Goal: Information Seeking & Learning: Check status

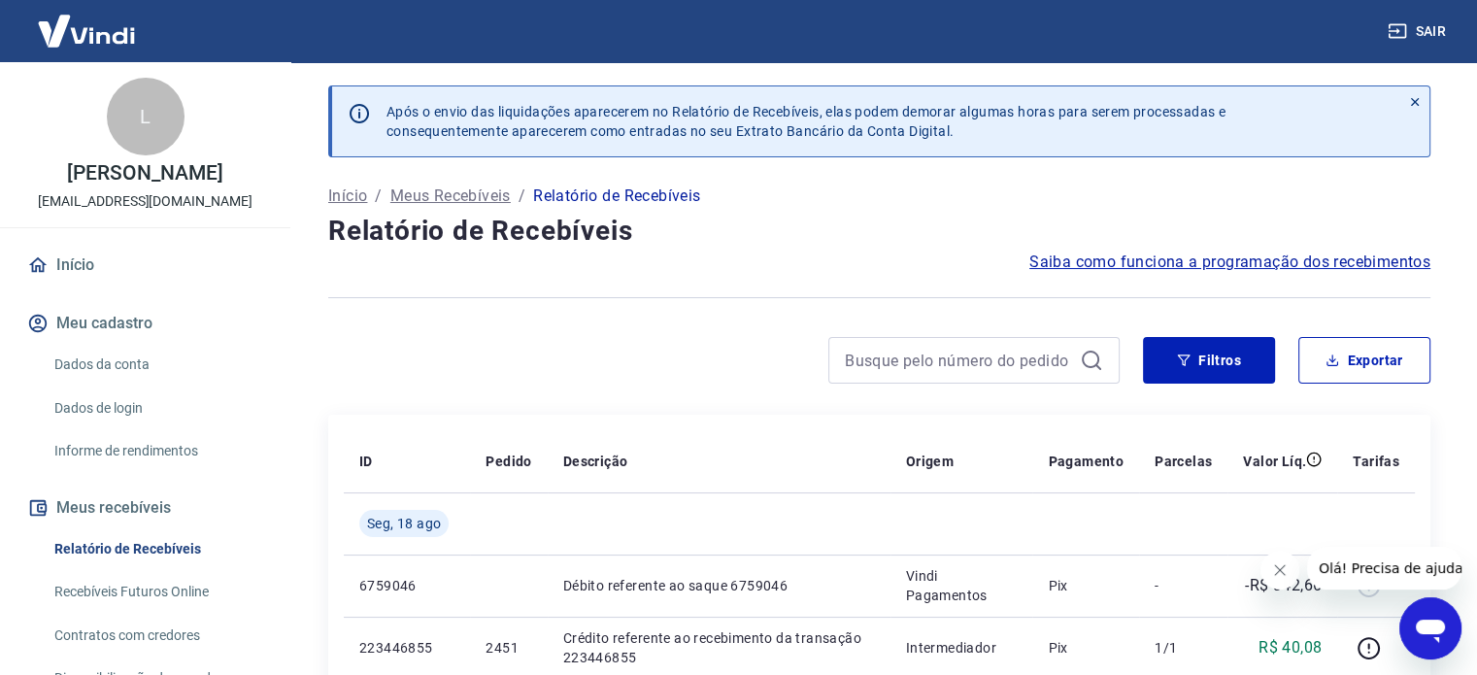
click at [1214, 363] on button "Filtros" at bounding box center [1209, 360] width 132 height 47
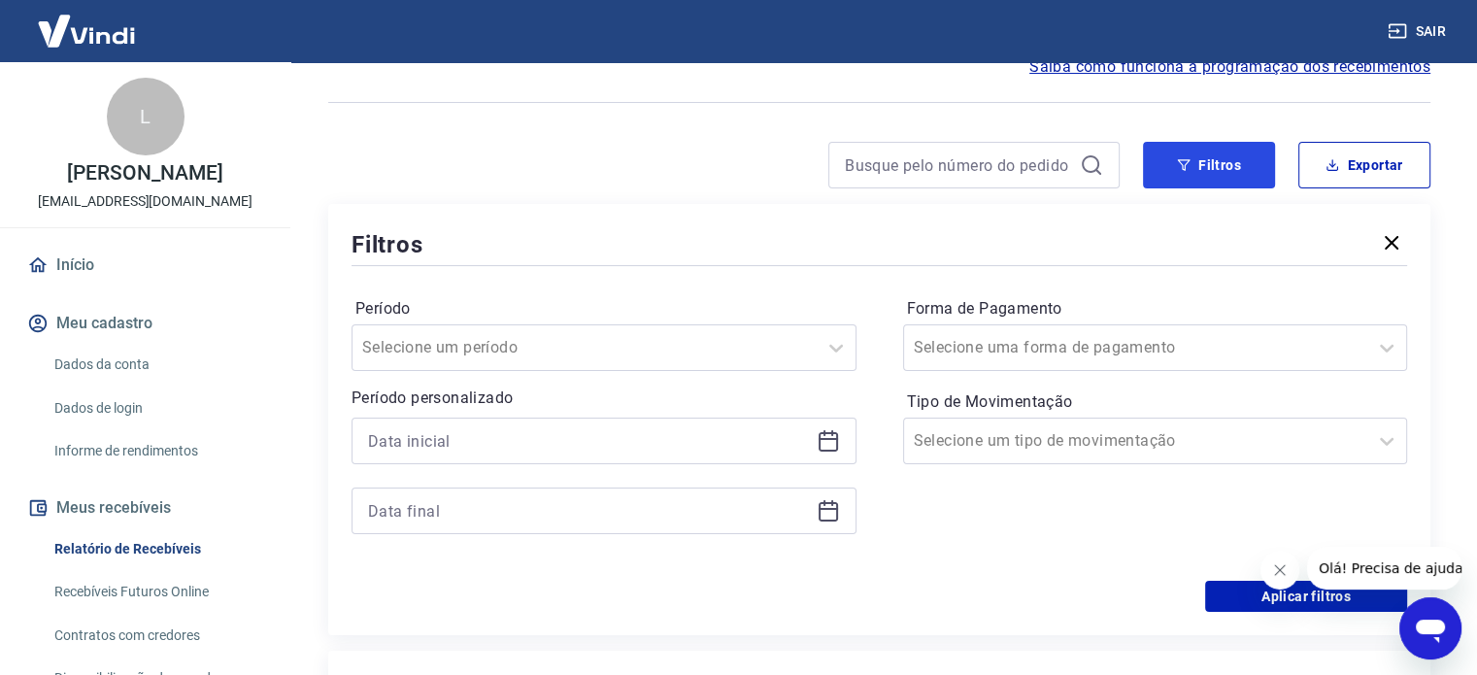
scroll to position [291, 0]
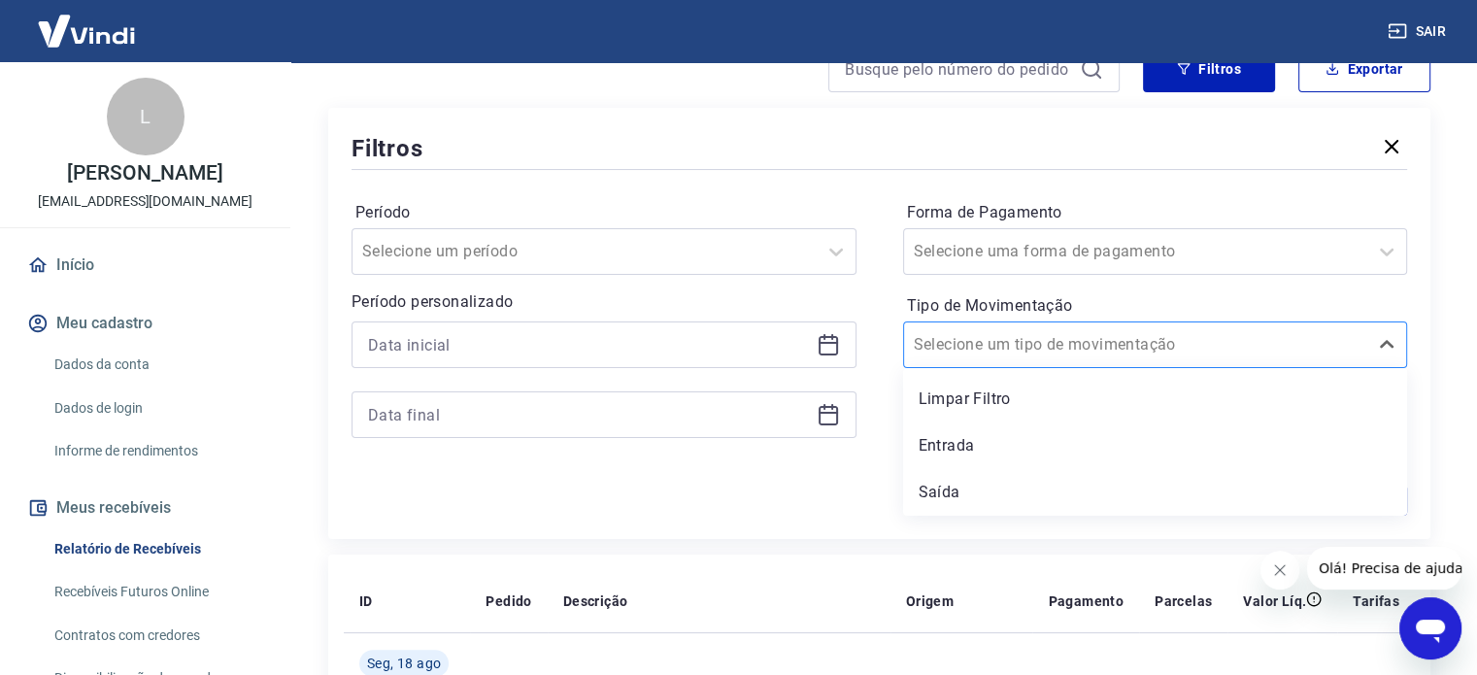
click at [1049, 349] on input "Tipo de Movimentação" at bounding box center [1012, 344] width 196 height 23
click at [967, 444] on div "Entrada" at bounding box center [1155, 445] width 505 height 39
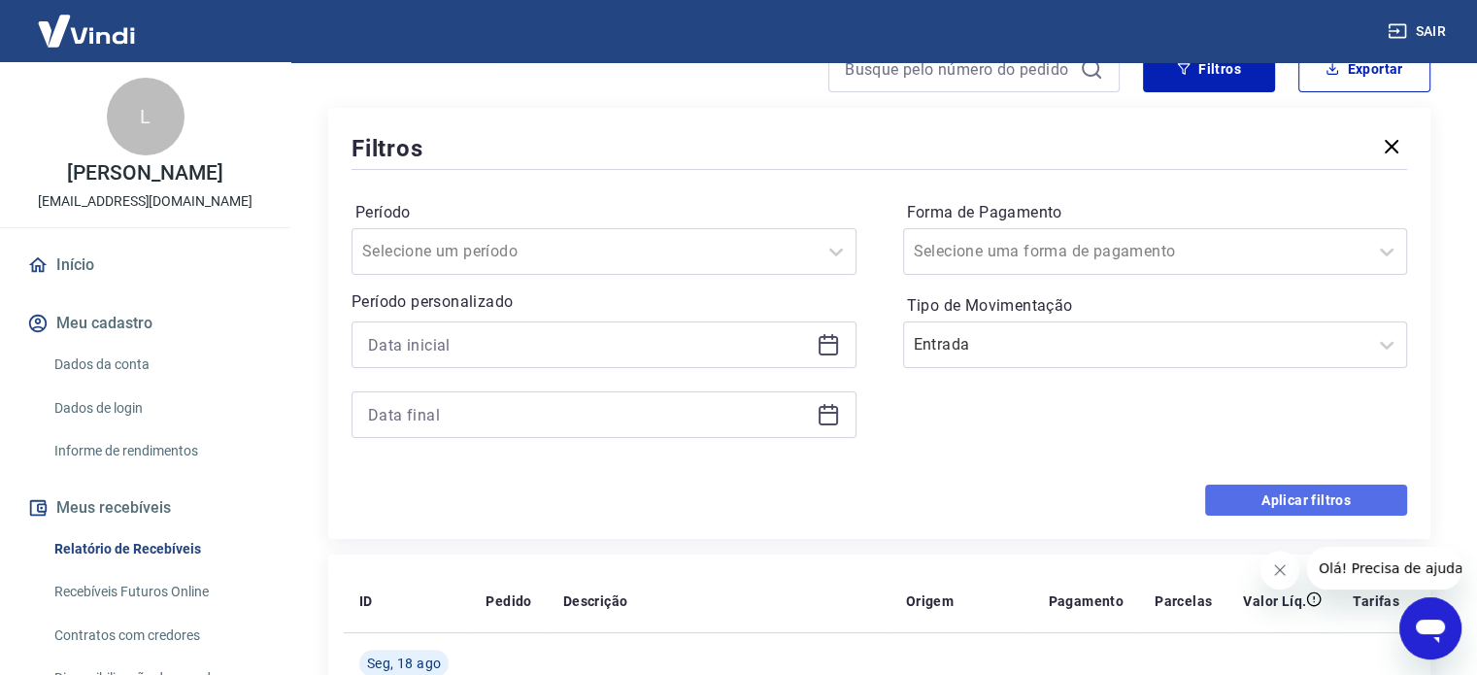
click at [1294, 491] on button "Aplicar filtros" at bounding box center [1306, 500] width 202 height 31
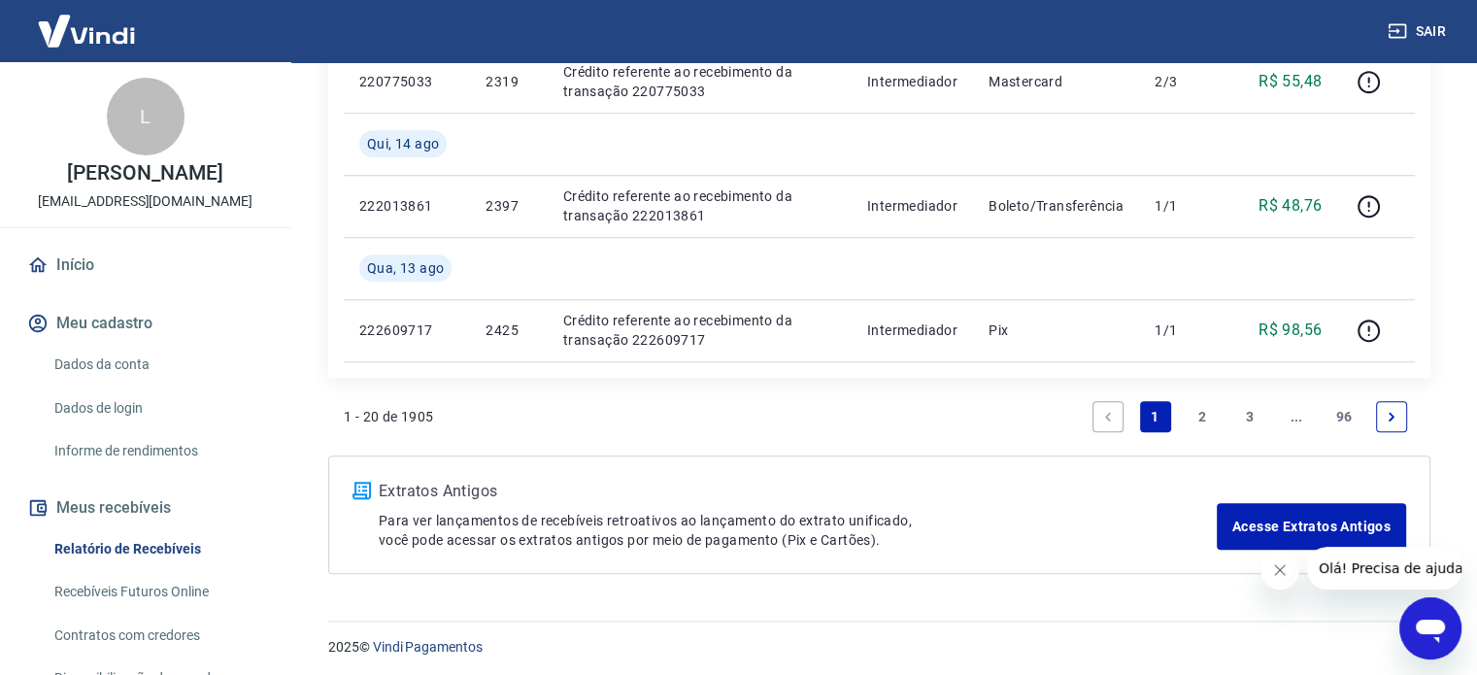
scroll to position [1748, 0]
click at [1200, 408] on link "2" at bounding box center [1202, 415] width 31 height 31
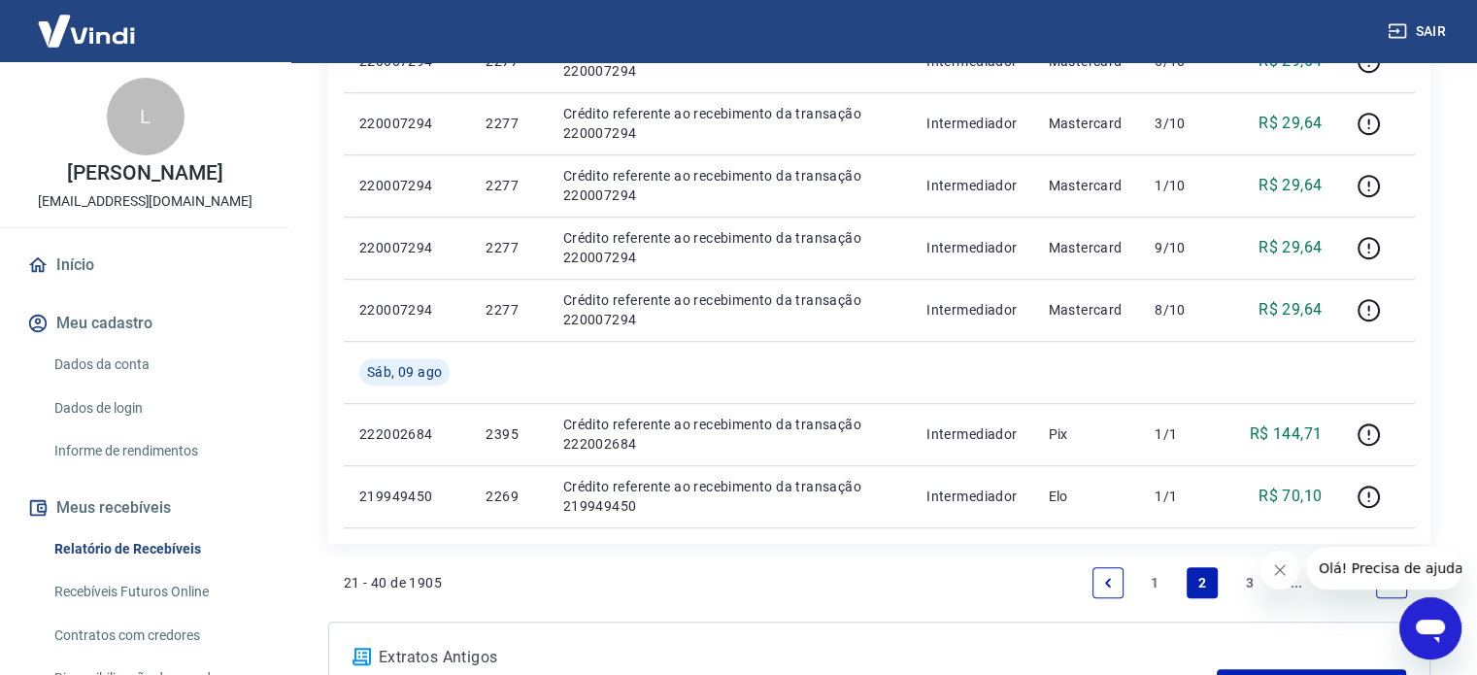
scroll to position [1554, 0]
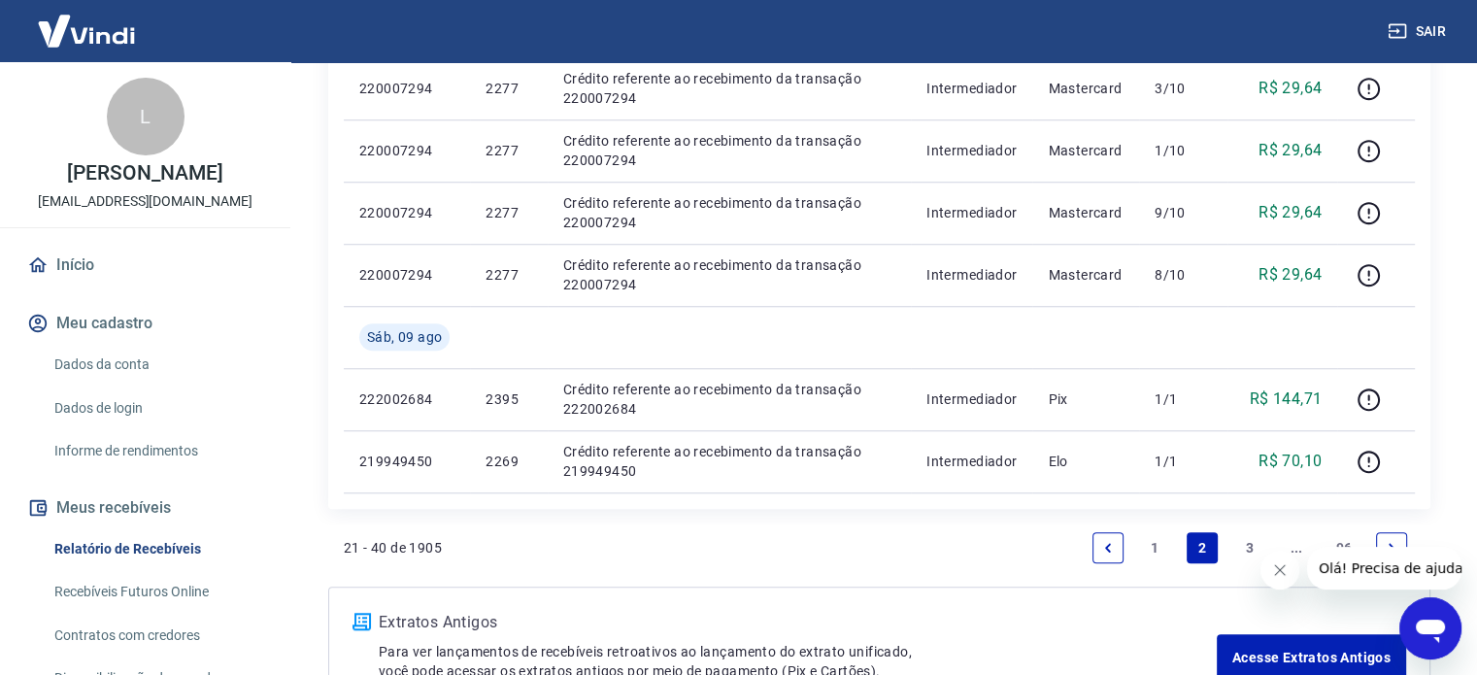
click at [1247, 544] on link "3" at bounding box center [1249, 547] width 31 height 31
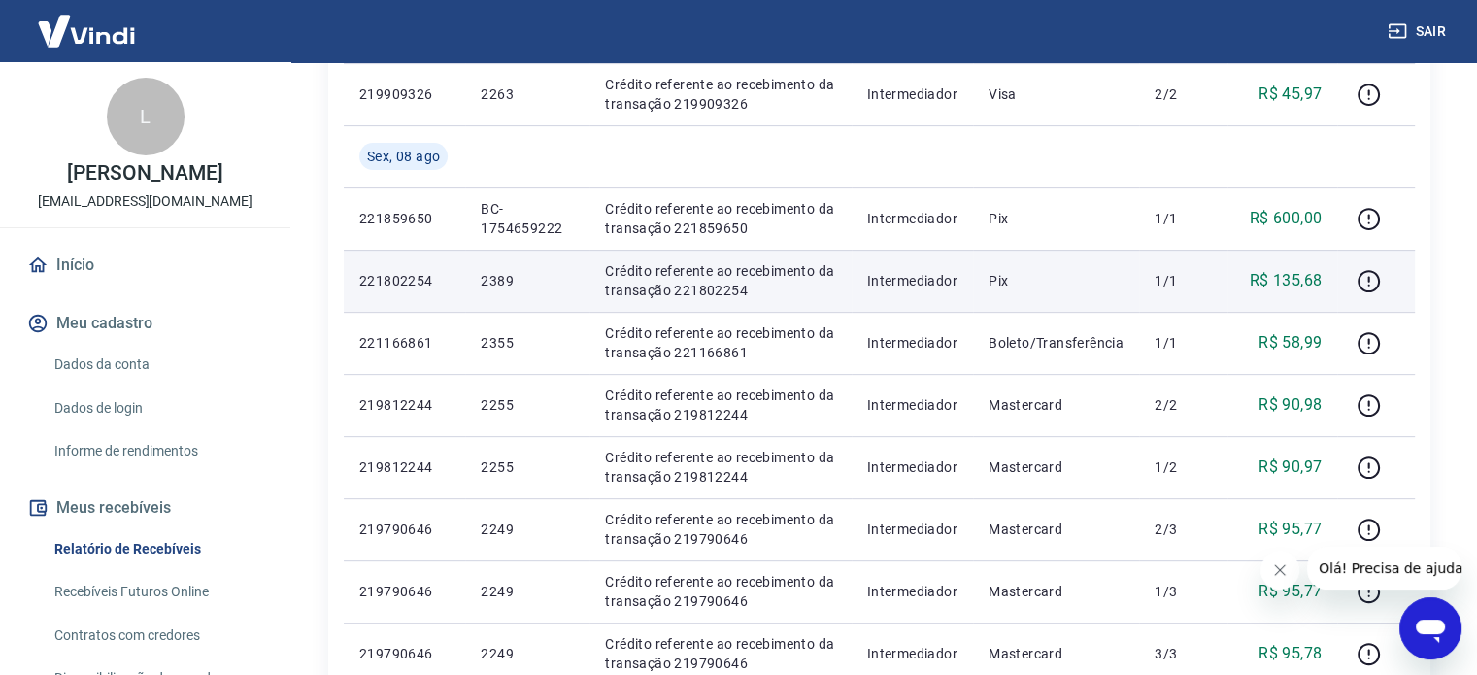
scroll to position [680, 0]
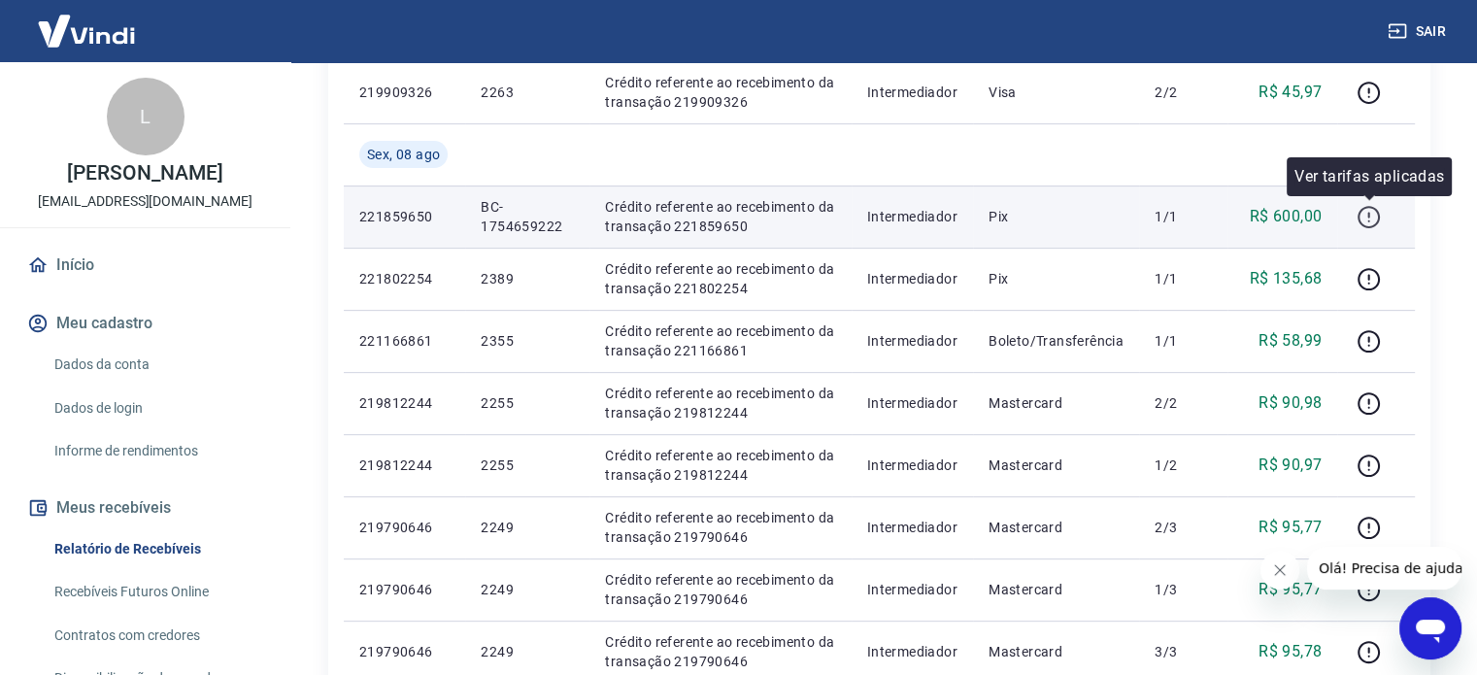
click at [1375, 215] on icon "button" at bounding box center [1369, 217] width 24 height 24
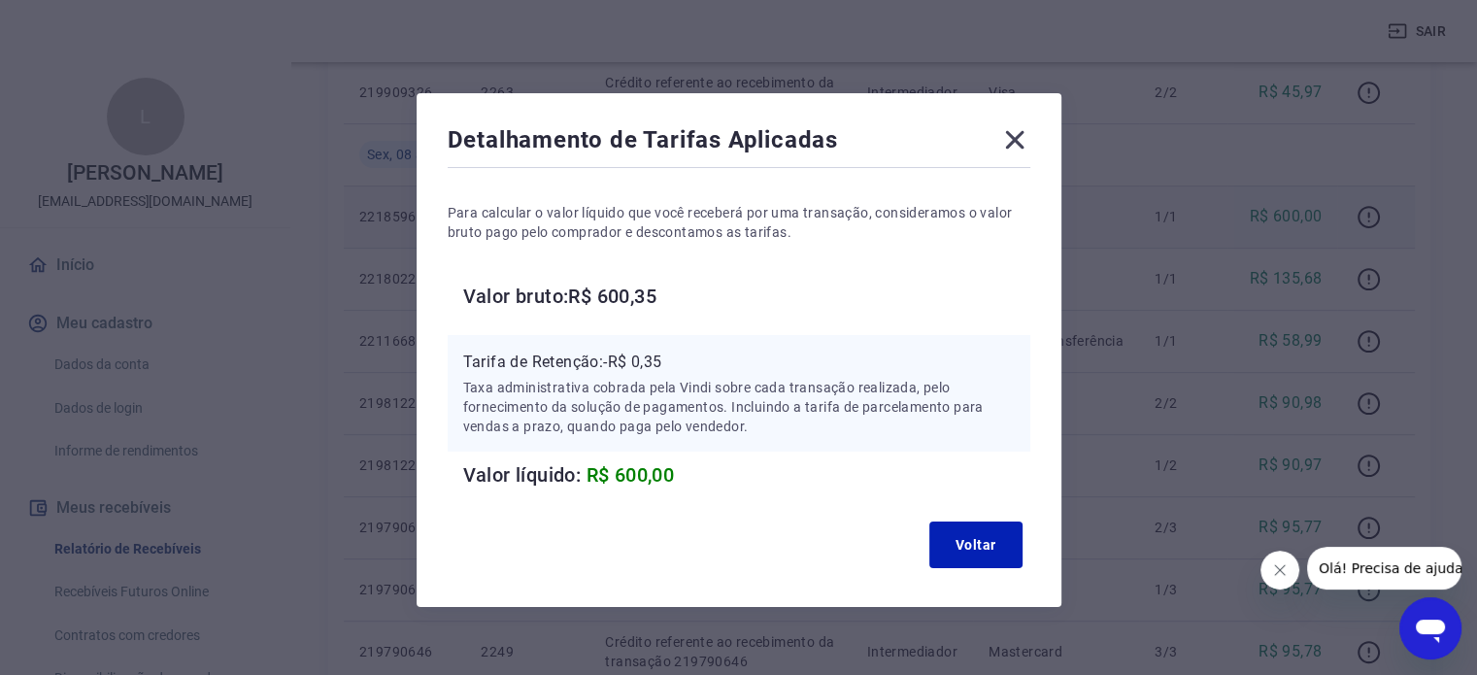
click at [1012, 158] on div "Detalhamento de Tarifas Aplicadas" at bounding box center [739, 143] width 583 height 39
click at [1010, 149] on icon at bounding box center [1014, 139] width 31 height 31
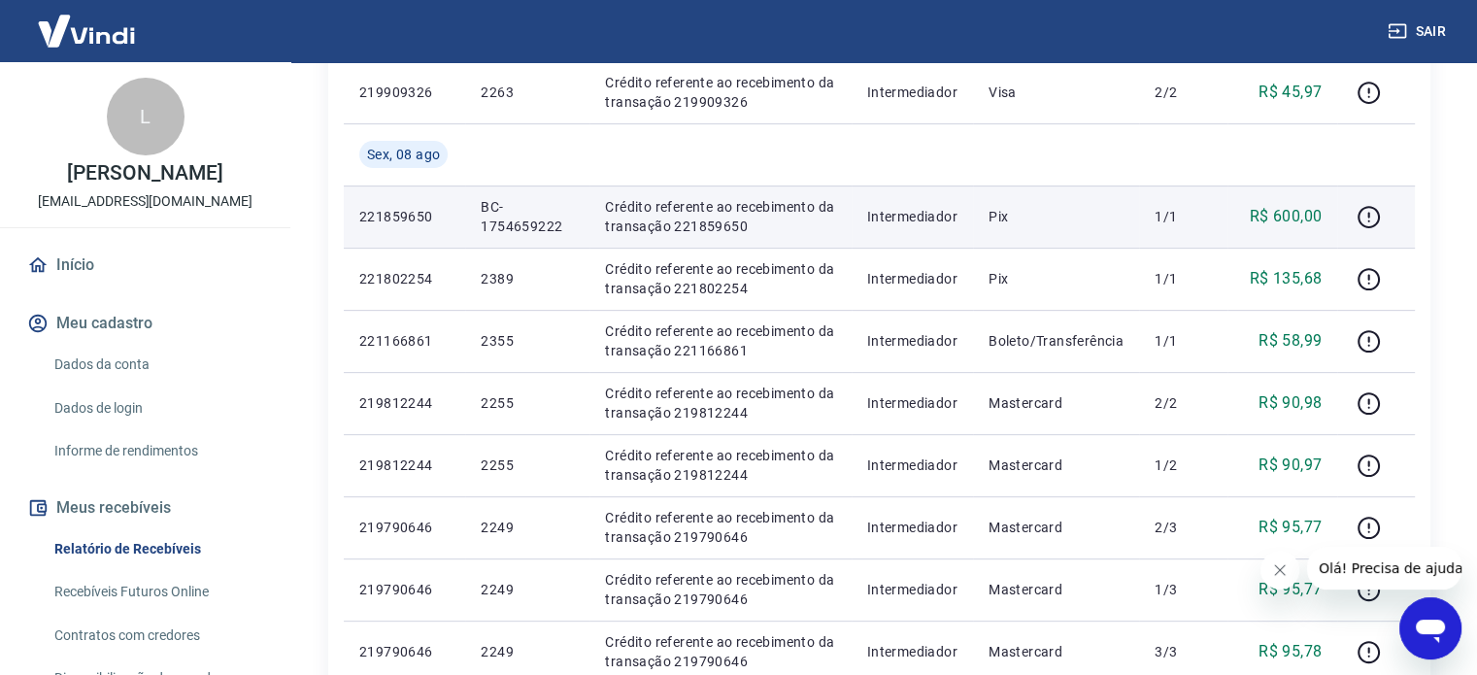
click at [785, 217] on p "Crédito referente ao recebimento da transação 221859650" at bounding box center [720, 216] width 230 height 39
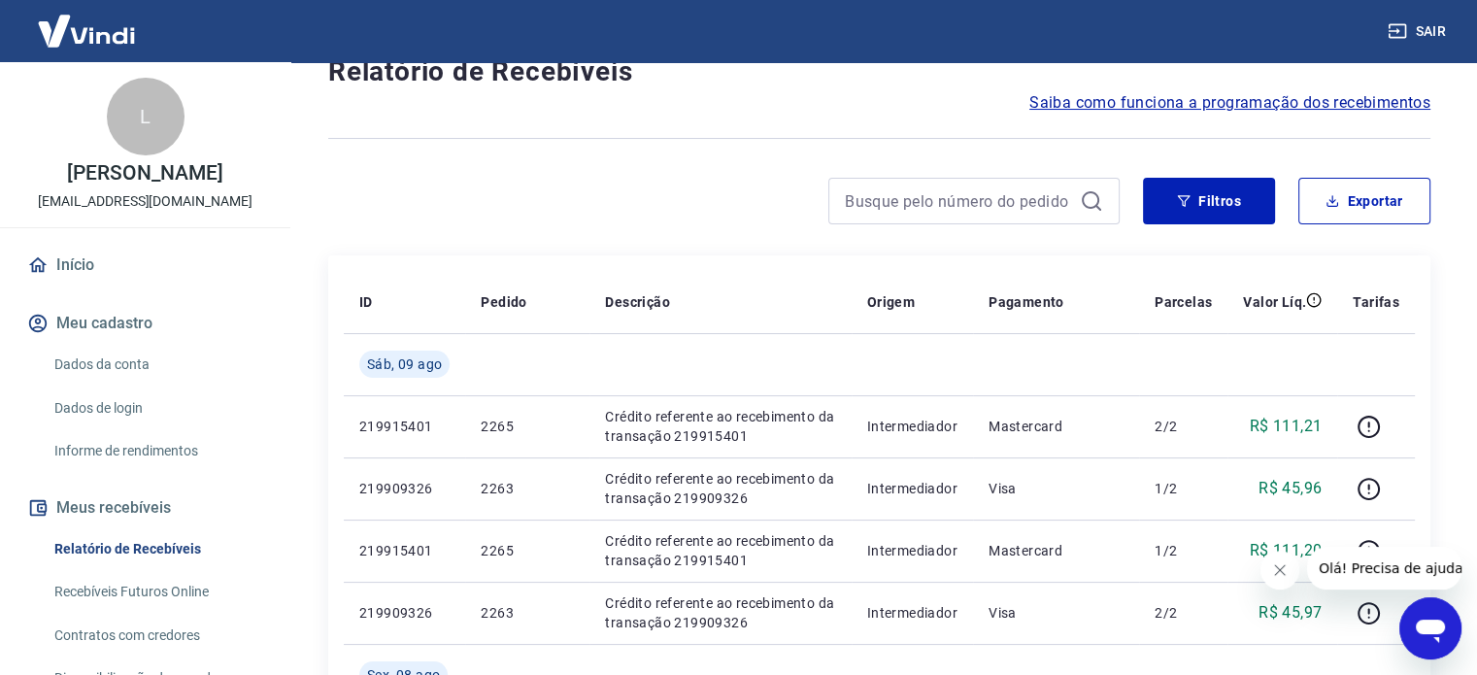
scroll to position [0, 0]
